Goal: Task Accomplishment & Management: Manage account settings

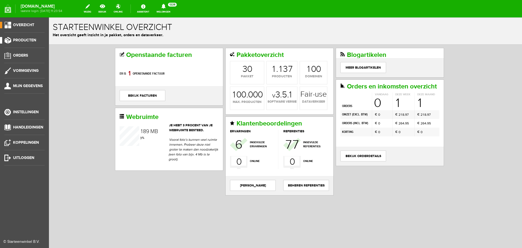
click at [21, 40] on span "Producten" at bounding box center [24, 40] width 23 height 5
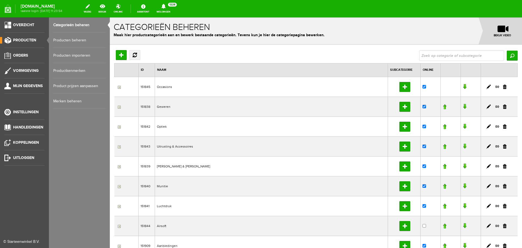
click at [62, 40] on link "Producten beheren" at bounding box center [79, 40] width 52 height 15
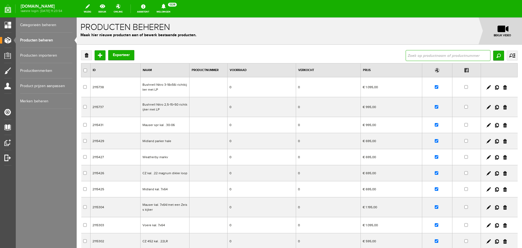
click at [406, 54] on input "text" at bounding box center [448, 55] width 85 height 11
type input "weihrauch"
click at [493, 57] on input "Zoeken" at bounding box center [498, 56] width 11 height 10
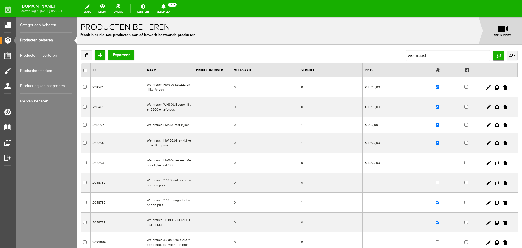
click at [188, 89] on td "Weihrauch HW60J kal.222 en kijker/bipod" at bounding box center [169, 87] width 49 height 20
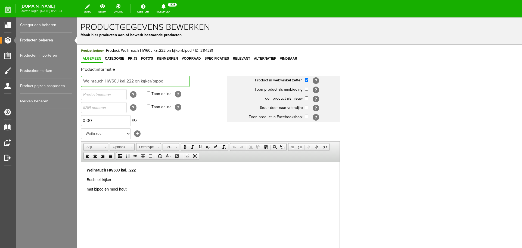
click at [167, 81] on input "Weihrauch HW60J kal.222 en kijker/bipod" at bounding box center [135, 81] width 109 height 11
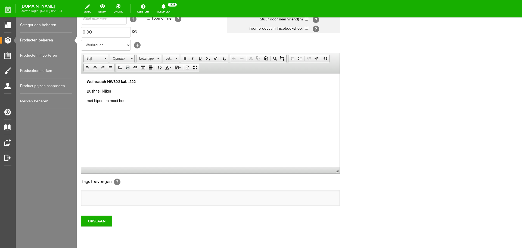
scroll to position [107, 0]
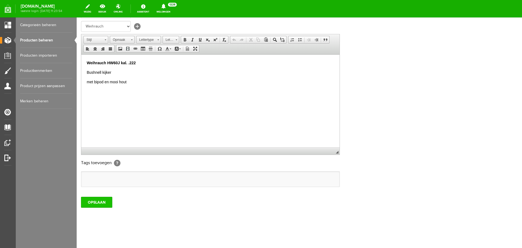
type input "Weihrauch HW60J kal.222 en kijker/bipod/VERKOCHT"
click at [108, 202] on input "OPSLAAN" at bounding box center [96, 202] width 31 height 11
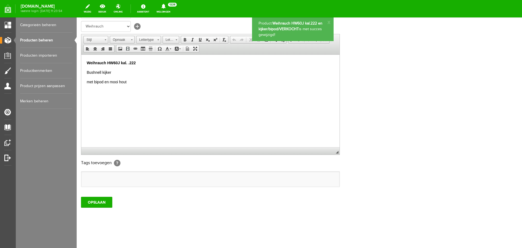
scroll to position [0, 0]
click at [41, 39] on link "Producten beheren" at bounding box center [46, 40] width 52 height 15
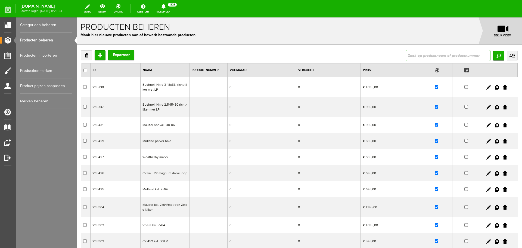
click at [408, 53] on input "text" at bounding box center [448, 55] width 85 height 11
type input "W"
type input "weihrauch"
click at [495, 52] on input "Zoeken" at bounding box center [498, 56] width 11 height 10
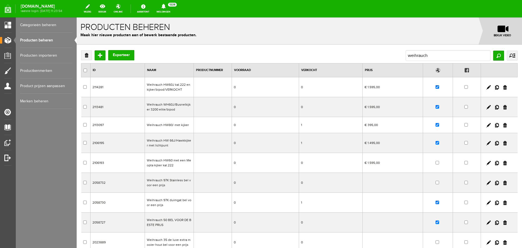
click at [378, 112] on td "€ 1.595,00" at bounding box center [393, 107] width 60 height 20
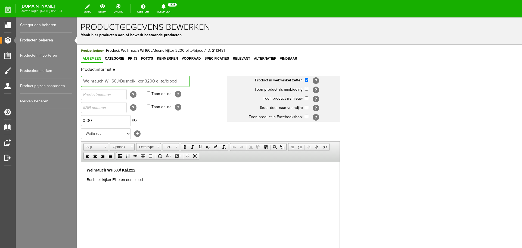
click at [178, 80] on input "Weihrauch WH60J/Busnelkijker 3200 elite/bipod" at bounding box center [135, 81] width 109 height 11
type input "Weihrauch WH60J/Busnelkijker 3200 elite/bipod?VERKOCHT"
click at [141, 170] on p "Weihrauch WH60J/ Kal.222" at bounding box center [211, 170] width 248 height 6
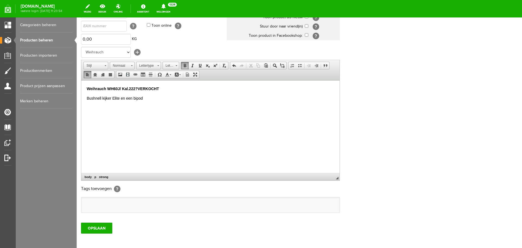
scroll to position [82, 0]
click at [138, 85] on p "Weihrauch WH60J/ Kal.222?VERKOCHT" at bounding box center [211, 88] width 248 height 6
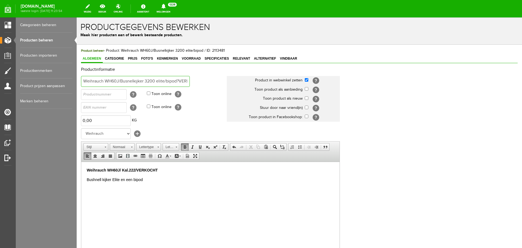
click at [179, 80] on input "Weihrauch WH60J/Busnelkijker 3200 elite/bipod?VERKOCHT" at bounding box center [135, 81] width 109 height 11
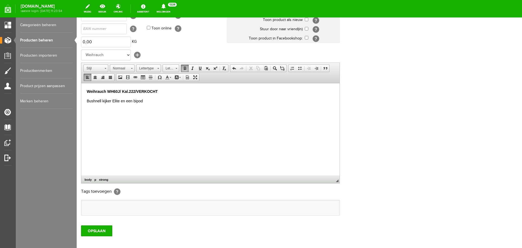
scroll to position [82, 0]
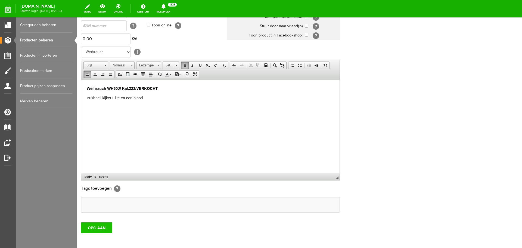
type input "Weihrauch WH60J/Busnelkijker 3200 elite/bipod/VERKOCHT"
click at [94, 227] on input "OPSLAAN" at bounding box center [96, 227] width 31 height 11
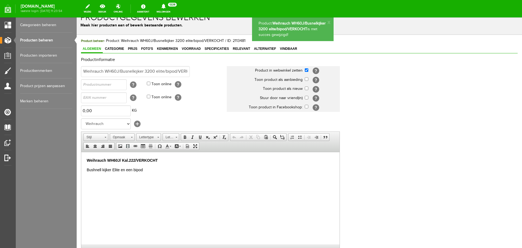
scroll to position [0, 0]
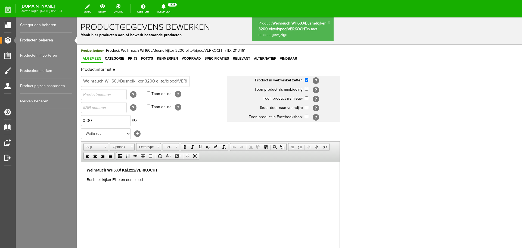
click at [38, 41] on link "Producten beheren" at bounding box center [46, 40] width 52 height 15
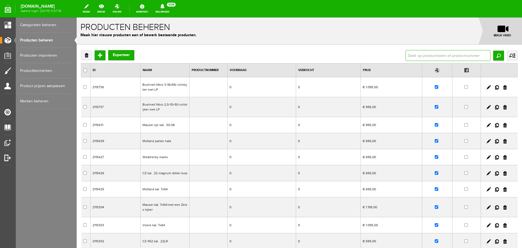
drag, startPoint x: 414, startPoint y: 55, endPoint x: 407, endPoint y: 61, distance: 9.1
click at [414, 55] on input "text" at bounding box center [448, 55] width 85 height 11
type input "browning t-bolt kunststof"
click at [496, 57] on input "Zoeken" at bounding box center [498, 56] width 11 height 10
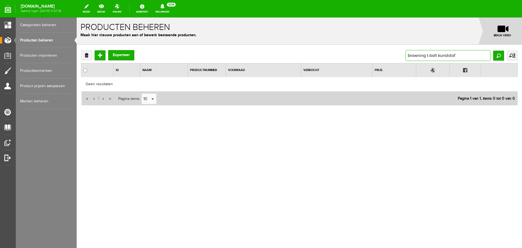
click at [458, 55] on input "browning t-bolt kunststof" at bounding box center [448, 55] width 85 height 11
type input "browning T"
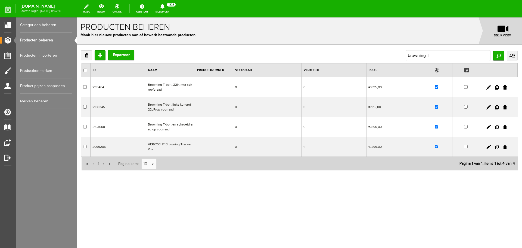
click at [172, 90] on td "Browning T-bolt .22lr. met schroefdraad" at bounding box center [170, 87] width 49 height 20
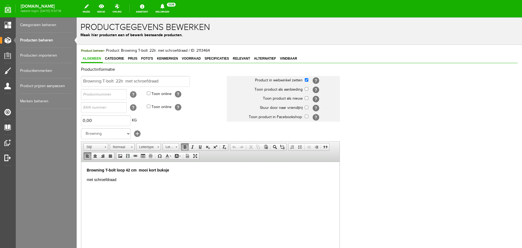
click at [174, 169] on p "Browning T-bolt loop 42 cm mooi kort buksje" at bounding box center [211, 170] width 248 height 6
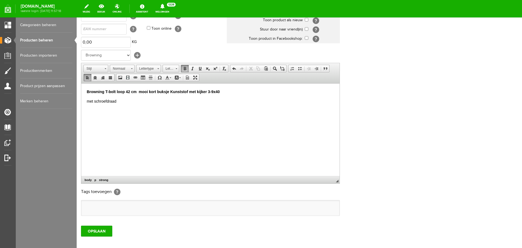
scroll to position [82, 0]
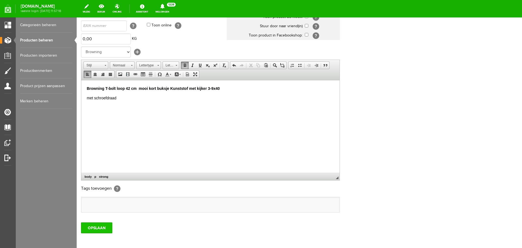
click at [97, 227] on input "OPSLAAN" at bounding box center [96, 227] width 31 height 11
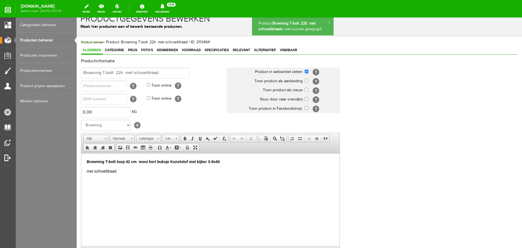
scroll to position [0, 0]
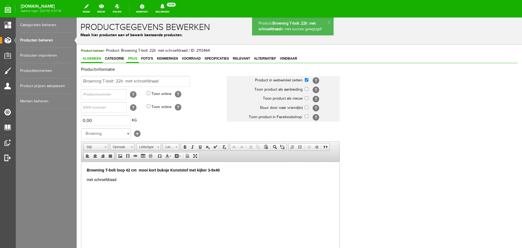
click at [136, 58] on span "Prijs" at bounding box center [132, 59] width 13 height 4
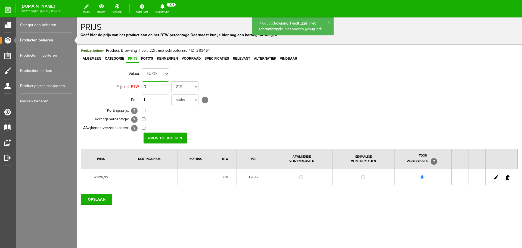
click at [163, 85] on input "0" at bounding box center [155, 86] width 27 height 11
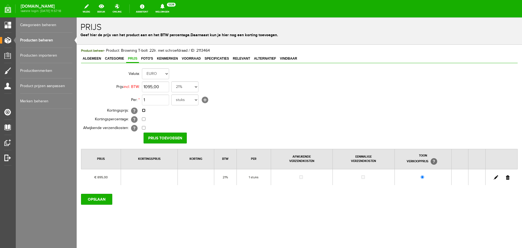
type input "€ 1.095,00"
click at [143, 111] on input "checkbox" at bounding box center [144, 111] width 4 height 4
checkbox input "true"
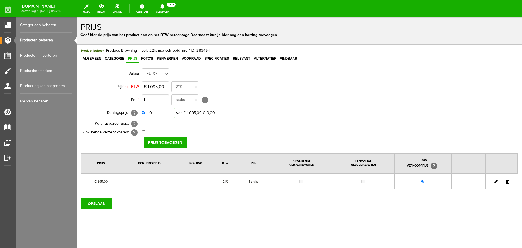
click at [164, 115] on input "0" at bounding box center [161, 112] width 27 height 11
type input "€ 795,00"
click at [169, 139] on input "Prijs toevoegen" at bounding box center [165, 142] width 43 height 11
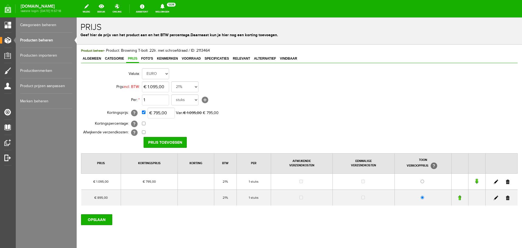
click at [506, 198] on link at bounding box center [508, 198] width 4 height 4
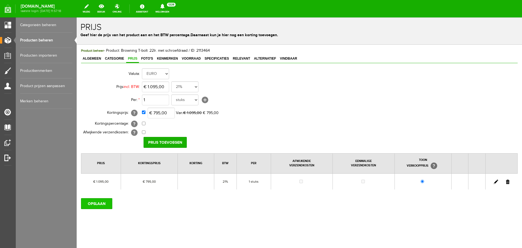
click at [106, 204] on input "OPSLAAN" at bounding box center [96, 203] width 31 height 11
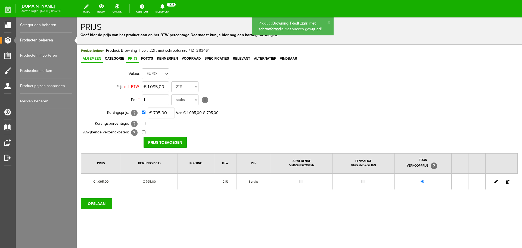
click at [97, 57] on span "Algemeen" at bounding box center [92, 59] width 22 height 4
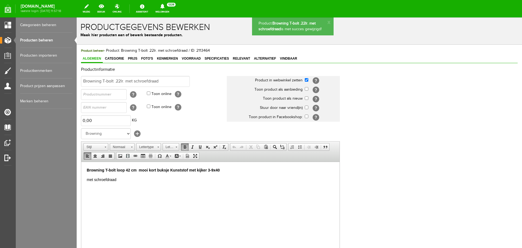
click at [122, 181] on p "met schroefdraad" at bounding box center [211, 180] width 248 height 6
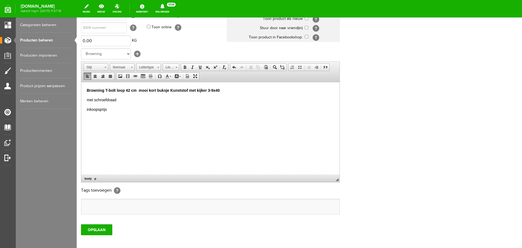
scroll to position [82, 0]
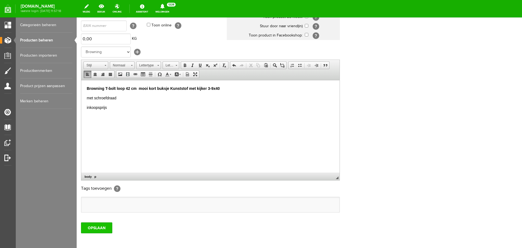
click at [96, 227] on input "OPSLAAN" at bounding box center [96, 227] width 31 height 11
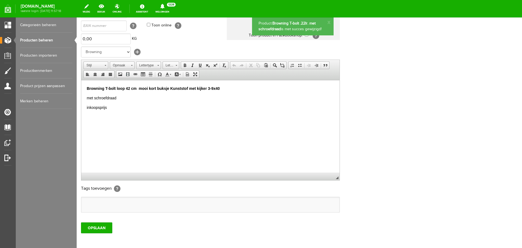
scroll to position [0, 0]
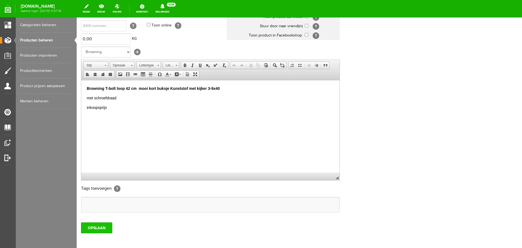
click at [102, 229] on input "OPSLAAN" at bounding box center [96, 227] width 31 height 11
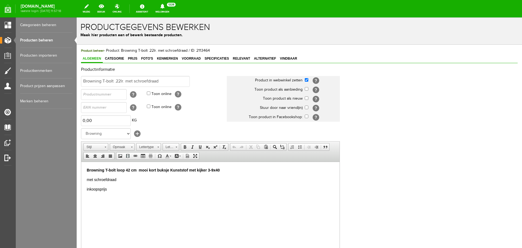
click at [100, 56] on link "Algemeen" at bounding box center [92, 59] width 22 height 8
click at [165, 81] on input "Browning T-bolt .22lr. met schroefdraad" at bounding box center [135, 81] width 109 height 11
click at [124, 80] on input "Browning T-bolt .22lr. met schroefdraad" at bounding box center [135, 81] width 109 height 11
click at [125, 80] on input "Browning T-bolt .22lr. met schroefdraad" at bounding box center [135, 81] width 109 height 11
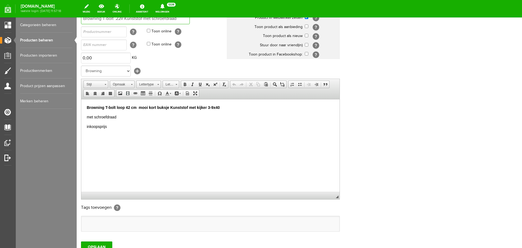
scroll to position [82, 0]
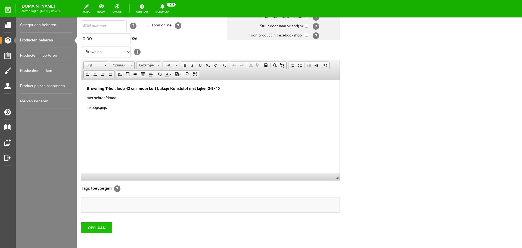
type input "Browning T-bolt .22lr.Kunststof met schroefdraad"
click at [100, 225] on input "OPSLAAN" at bounding box center [96, 227] width 31 height 11
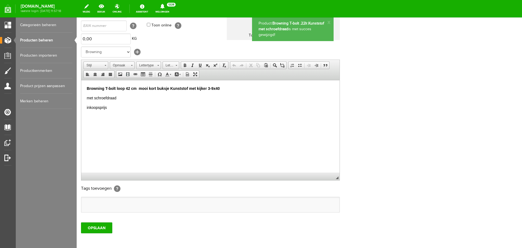
scroll to position [0, 0]
click at [134, 95] on p "met schroefdraad" at bounding box center [211, 98] width 248 height 6
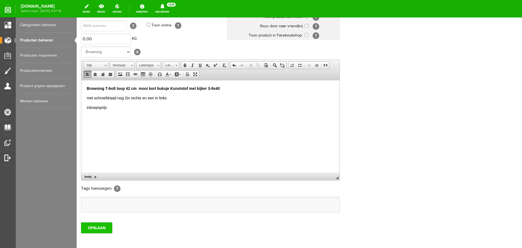
click at [96, 229] on input "OPSLAAN" at bounding box center [96, 227] width 31 height 11
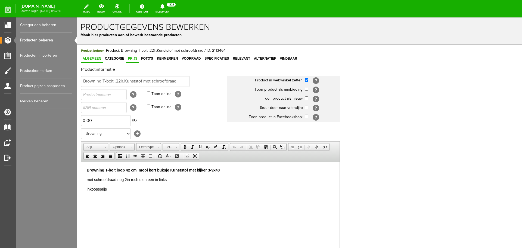
click at [134, 56] on link "Prijs" at bounding box center [132, 59] width 13 height 8
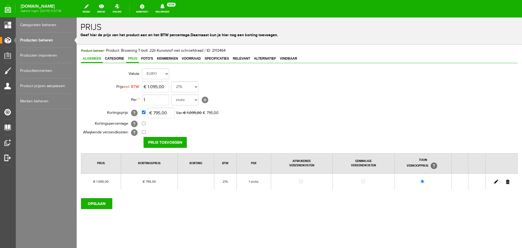
click at [97, 58] on span "Algemeen" at bounding box center [92, 59] width 22 height 4
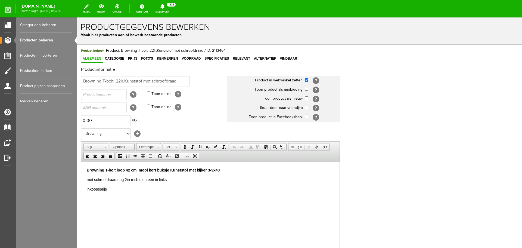
click at [52, 40] on link "Producten beheren" at bounding box center [46, 40] width 52 height 15
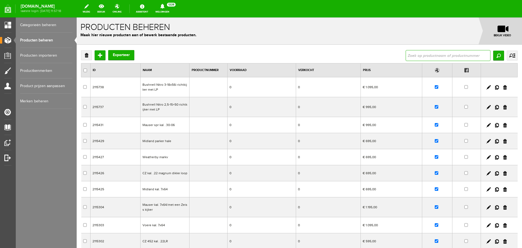
click at [423, 53] on input "text" at bounding box center [448, 55] width 85 height 11
type input "t"
click at [494, 55] on input "Zoeken" at bounding box center [498, 56] width 11 height 10
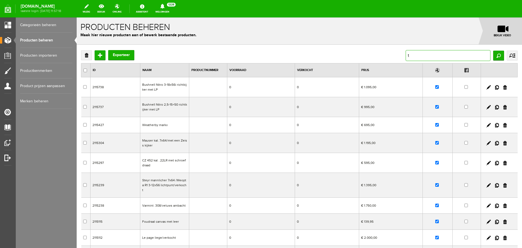
click at [410, 53] on input "t" at bounding box center [448, 55] width 85 height 11
type input "Browning T"
click at [495, 58] on input "Zoeken" at bounding box center [498, 56] width 11 height 10
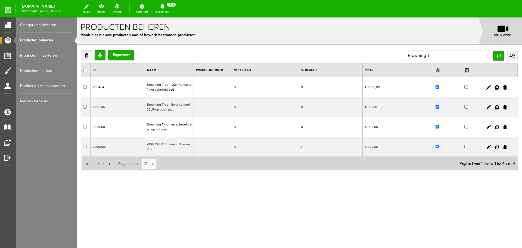
click at [219, 102] on td at bounding box center [213, 107] width 38 height 20
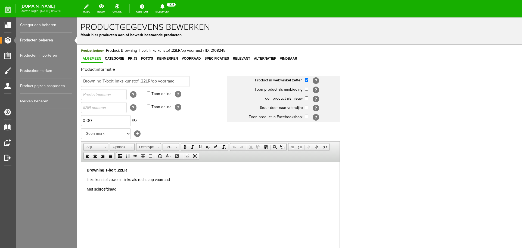
click at [131, 167] on p "Browning T-bolt .22LR" at bounding box center [211, 170] width 248 height 6
click at [134, 81] on input "Browning T-bolt links kunstof .22LR/op voorraad" at bounding box center [135, 81] width 109 height 11
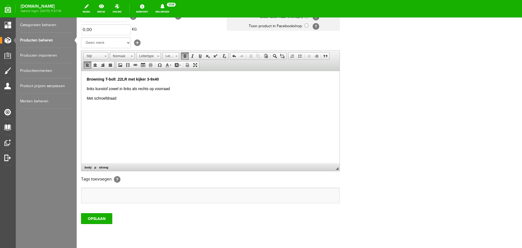
scroll to position [107, 0]
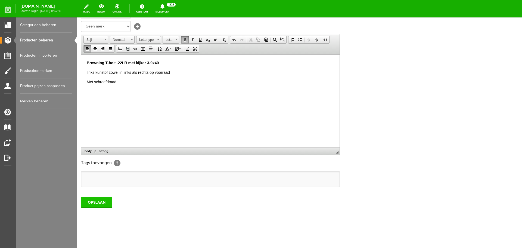
type input "Browning T-bolt links kunststof .22LR/op voorraad"
click at [103, 201] on input "OPSLAAN" at bounding box center [96, 202] width 31 height 11
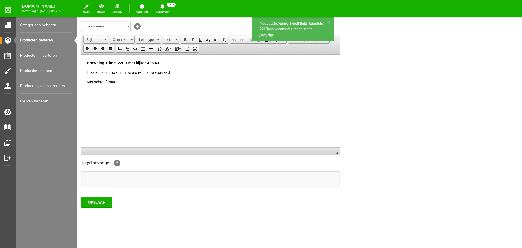
scroll to position [0, 0]
click at [44, 40] on link "Producten beheren" at bounding box center [46, 40] width 52 height 15
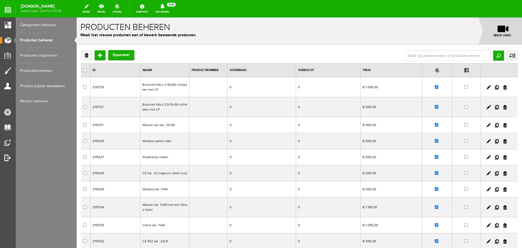
click at [48, 41] on link "Producten beheren" at bounding box center [46, 40] width 52 height 15
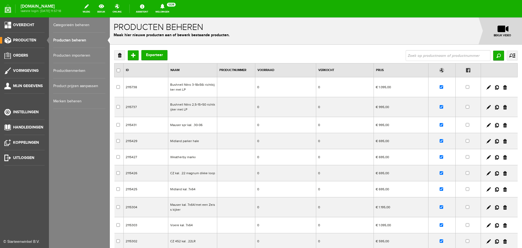
click at [62, 39] on link "Producten beheren" at bounding box center [79, 40] width 52 height 15
